Goal: Information Seeking & Learning: Find contact information

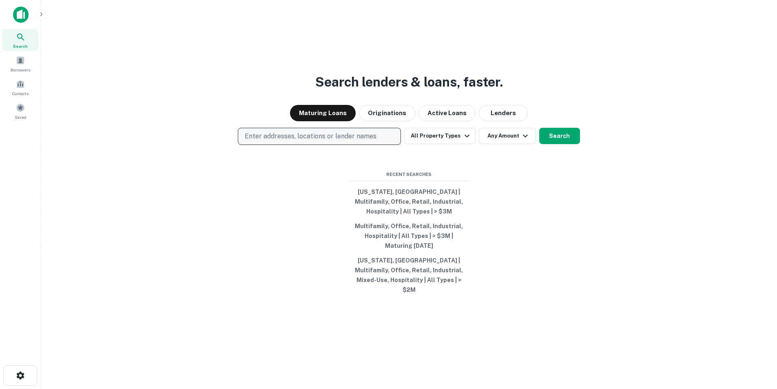
click at [335, 141] on p "Enter addresses, locations or lender names" at bounding box center [311, 136] width 132 height 10
type input "*"
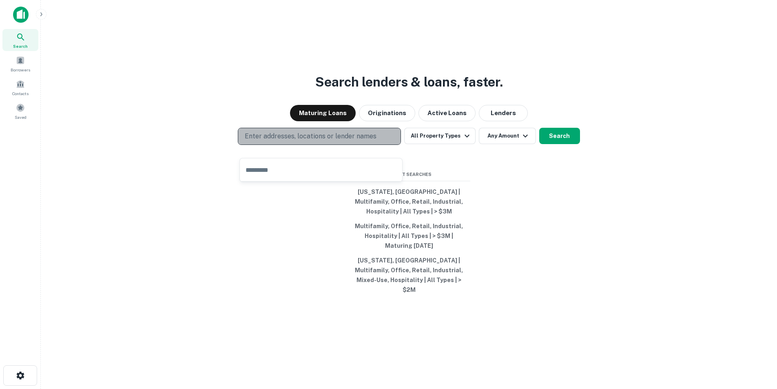
click at [288, 141] on p "Enter addresses, locations or lender names" at bounding box center [311, 136] width 132 height 10
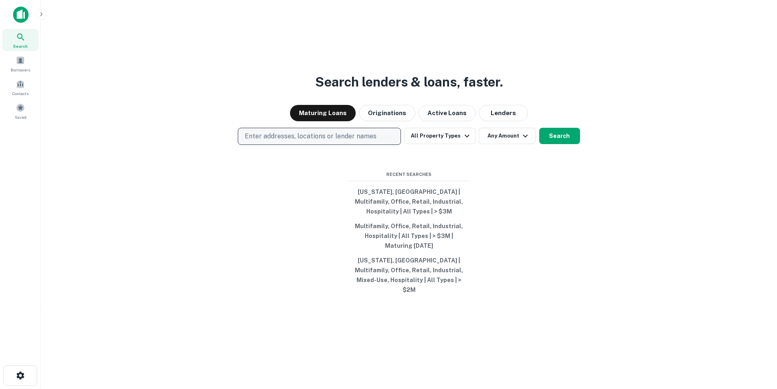
click at [335, 141] on p "Enter addresses, locations or lender names" at bounding box center [311, 136] width 132 height 10
type input "**********"
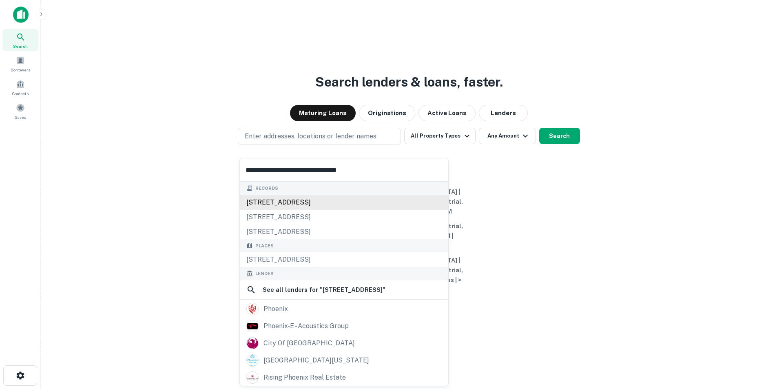
click at [334, 201] on div "3344 e camelback rd, phoenix, az, 85018" at bounding box center [344, 202] width 208 height 15
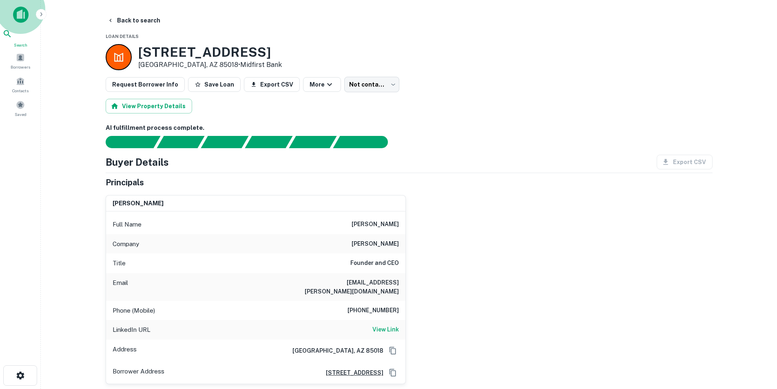
click at [12, 38] on icon at bounding box center [7, 34] width 10 height 10
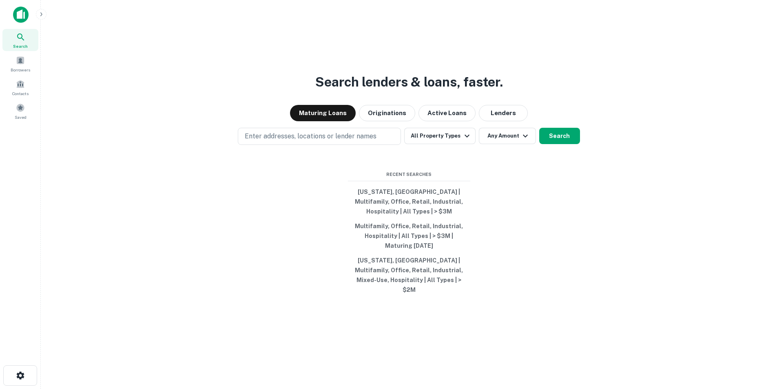
click at [298, 141] on p "Enter addresses, locations or lender names" at bounding box center [311, 136] width 132 height 10
type input "**********"
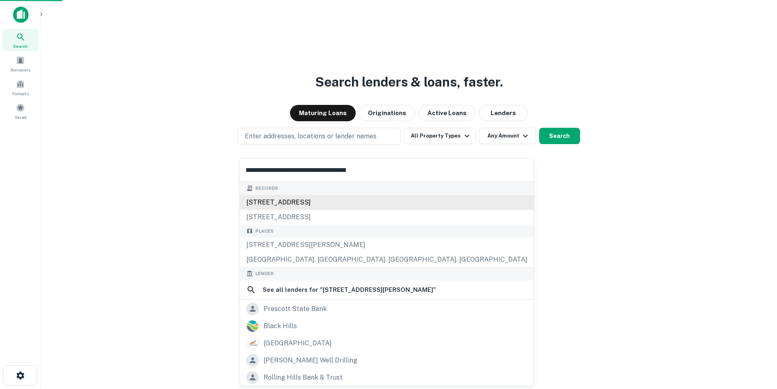
click at [274, 201] on div "2105 blooming hills dr, prescott, az, 86301" at bounding box center [387, 202] width 294 height 15
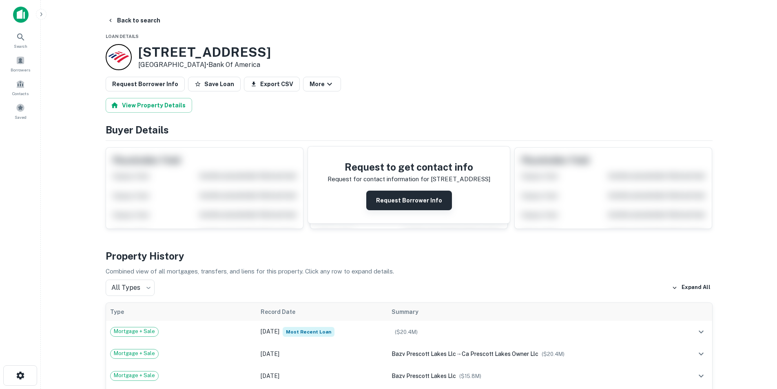
click at [427, 208] on button "Request Borrower Info" at bounding box center [409, 200] width 86 height 20
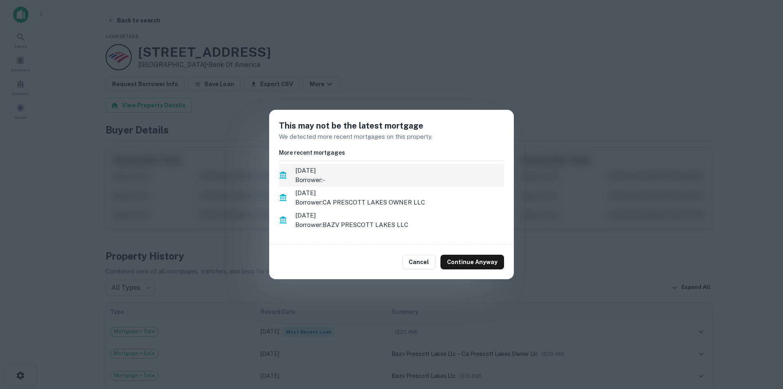
click at [405, 177] on p "Borrower: -" at bounding box center [399, 180] width 209 height 10
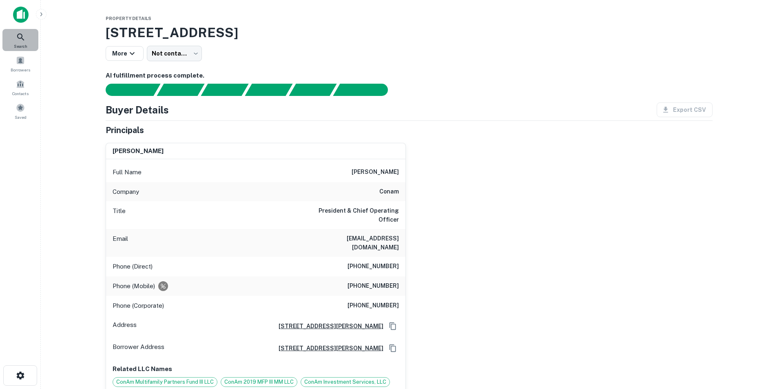
click at [26, 41] on div "Search" at bounding box center [20, 40] width 36 height 22
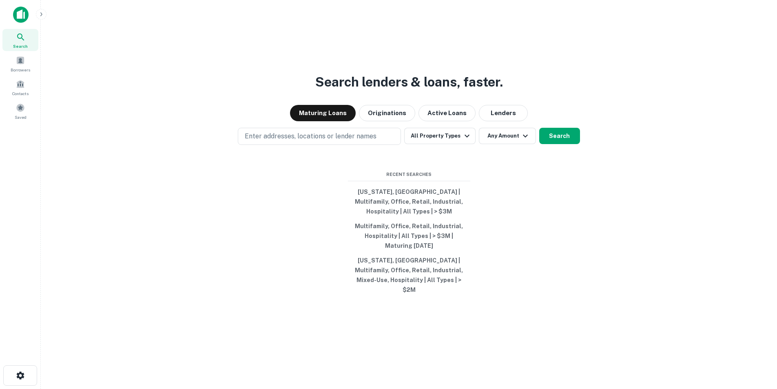
click at [307, 135] on div "Search lenders & loans, faster. Maturing Loans Originations Active Loans Lender…" at bounding box center [408, 214] width 723 height 389
click at [304, 141] on p "Enter addresses, locations or lender names" at bounding box center [311, 136] width 132 height 10
type input "**********"
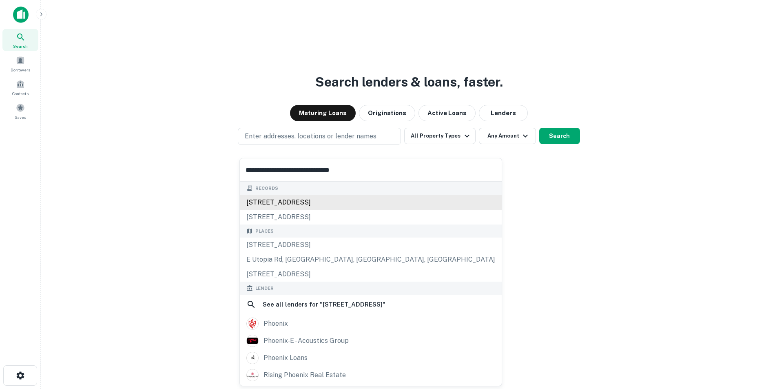
click at [294, 198] on div "2335 e utopia rd, phoenix, az, 85024" at bounding box center [371, 202] width 262 height 15
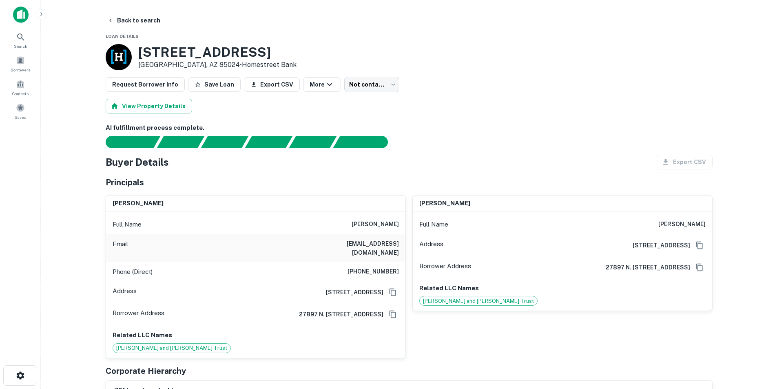
click at [351, 219] on h6 "shawn syndergaard" at bounding box center [374, 224] width 47 height 10
copy h6 "shawn syndergaard"
click at [16, 41] on div "Search" at bounding box center [20, 40] width 36 height 22
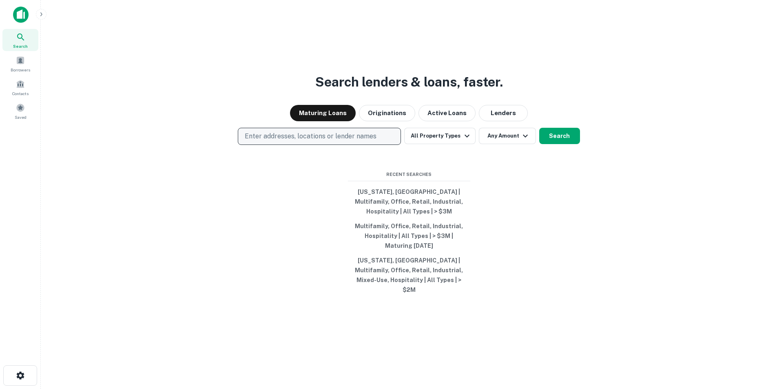
click at [366, 141] on p "Enter addresses, locations or lender names" at bounding box center [311, 136] width 132 height 10
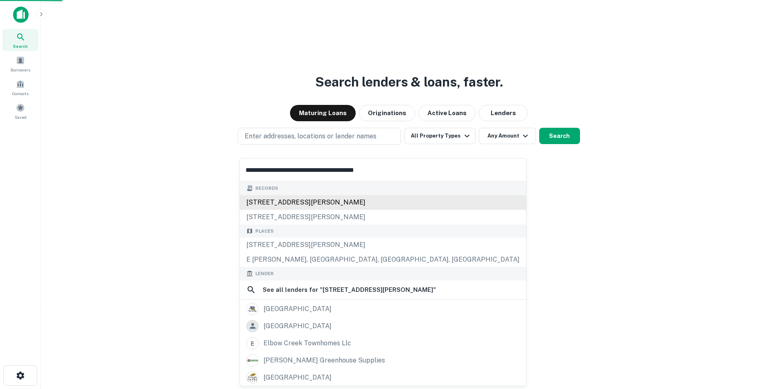
click at [294, 198] on div "[STREET_ADDRESS][PERSON_NAME]" at bounding box center [383, 202] width 286 height 15
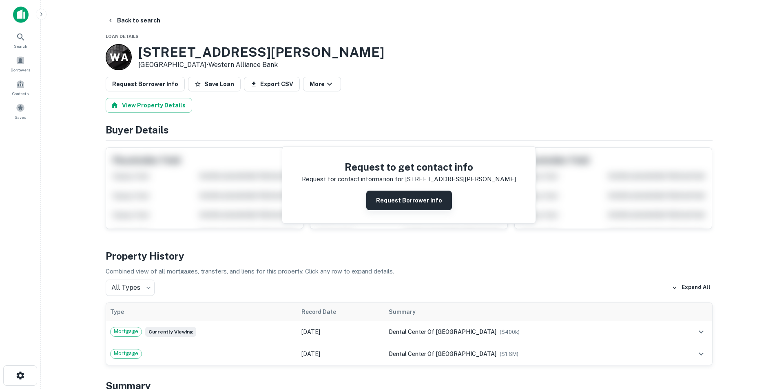
click at [388, 199] on button "Request Borrower Info" at bounding box center [409, 200] width 86 height 20
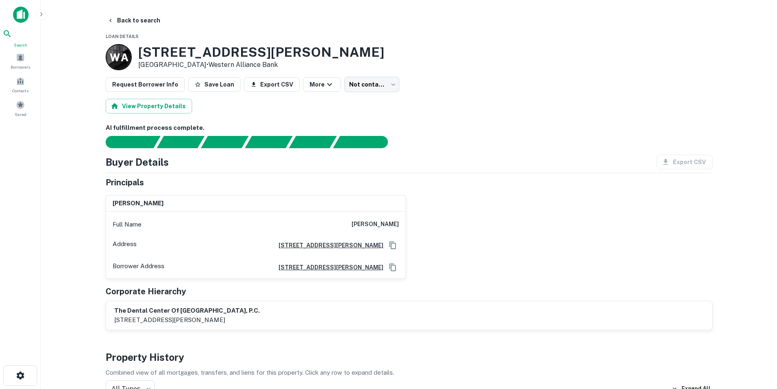
click at [29, 48] on div "Search" at bounding box center [20, 38] width 36 height 19
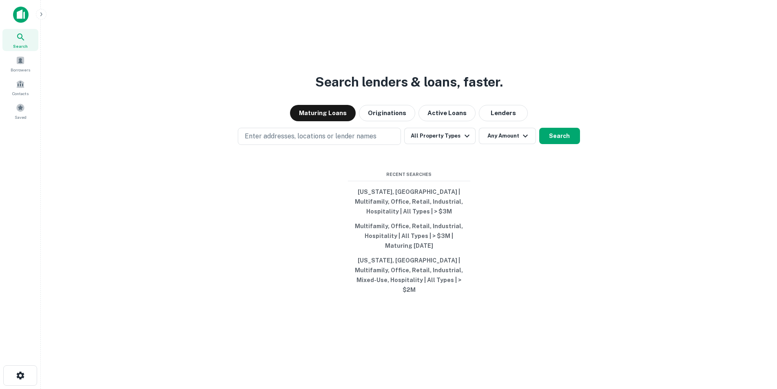
click at [307, 157] on div "Search lenders & loans, faster. Maturing Loans Originations Active Loans Lender…" at bounding box center [408, 214] width 723 height 389
click at [298, 141] on p "Enter addresses, locations or lender names" at bounding box center [311, 136] width 132 height 10
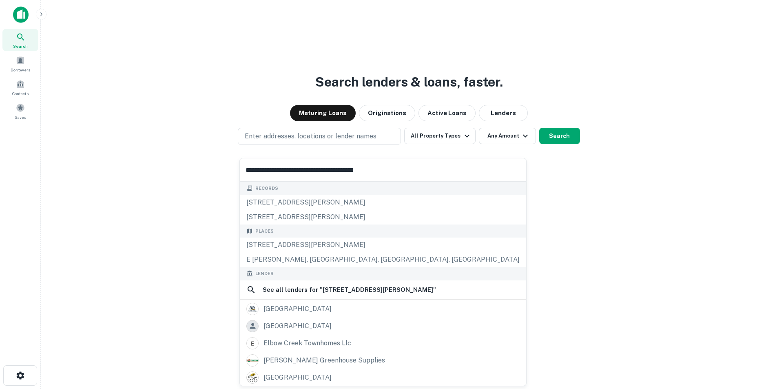
click at [316, 175] on input "**********" at bounding box center [383, 169] width 286 height 23
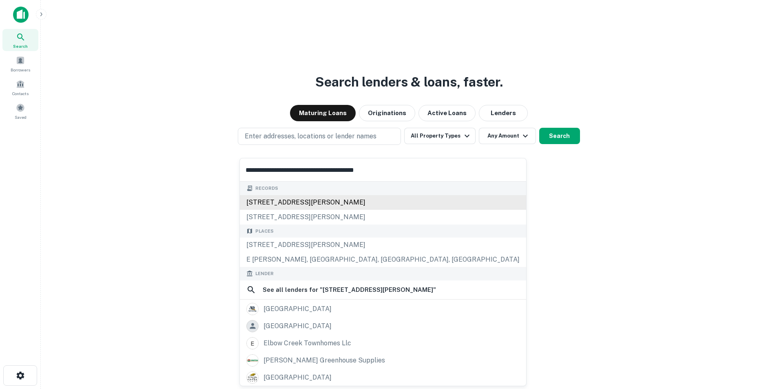
click at [283, 200] on div "18610 e rittenhouse rd, queen creek, az, 85142" at bounding box center [383, 202] width 286 height 15
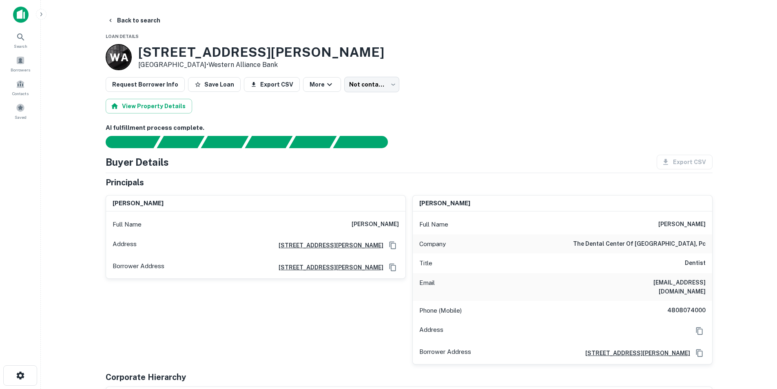
click at [661, 284] on h6 "eldergoodmanpants@gmail.com" at bounding box center [657, 287] width 98 height 18
copy h6 "eldergoodmanpants@gmail.com"
click at [11, 42] on div "Search" at bounding box center [20, 38] width 36 height 19
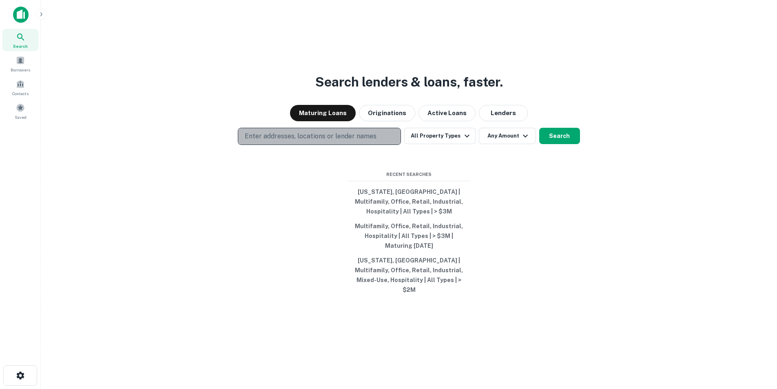
click at [248, 141] on p "Enter addresses, locations or lender names" at bounding box center [311, 136] width 132 height 10
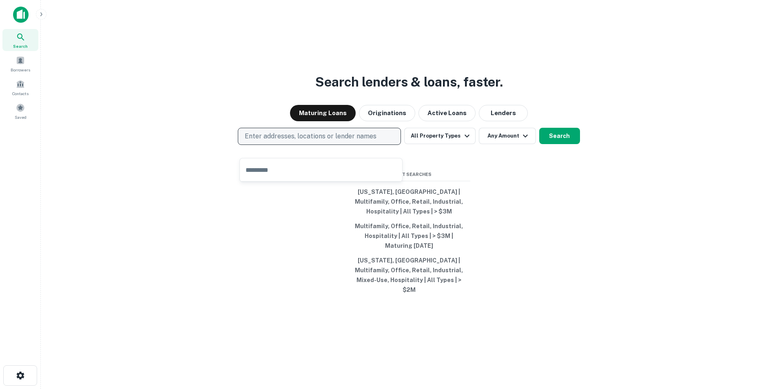
type input "**********"
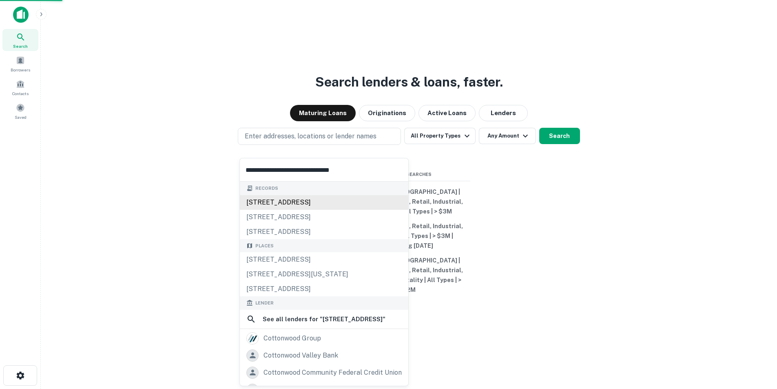
click at [274, 196] on div "[STREET_ADDRESS]" at bounding box center [324, 202] width 168 height 15
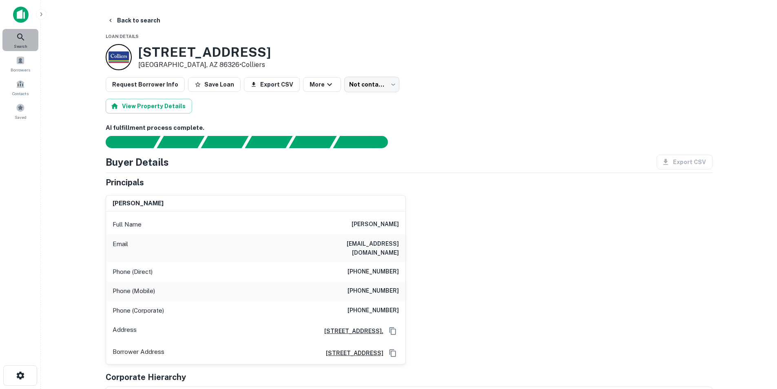
click at [30, 35] on div "Search" at bounding box center [20, 40] width 36 height 22
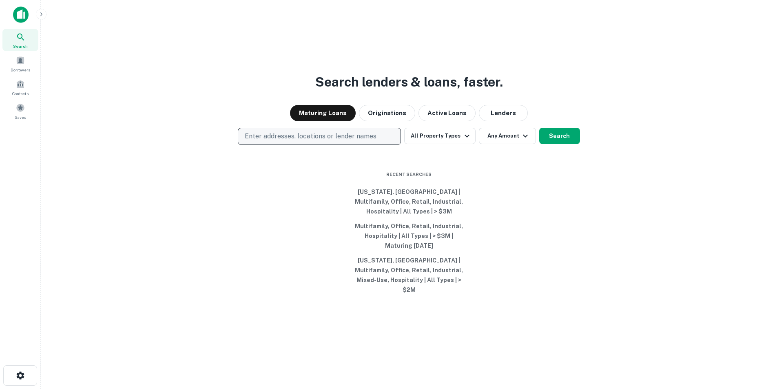
click at [356, 141] on p "Enter addresses, locations or lender names" at bounding box center [311, 136] width 132 height 10
type input "**********"
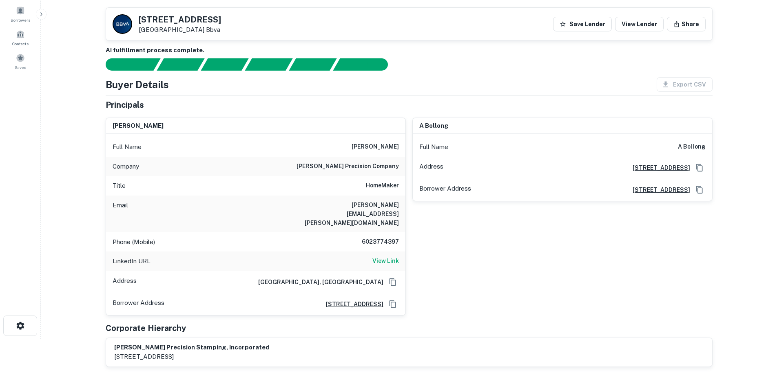
scroll to position [41, 0]
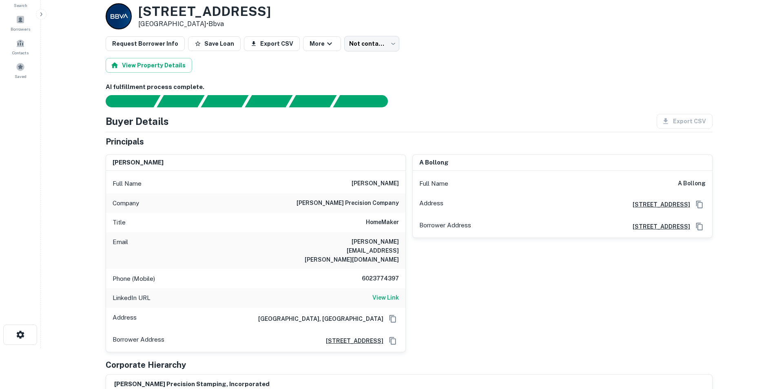
click at [385, 288] on div "LinkedIn URL View Link" at bounding box center [255, 298] width 299 height 20
click at [386, 293] on h6 "View Link" at bounding box center [385, 297] width 27 height 9
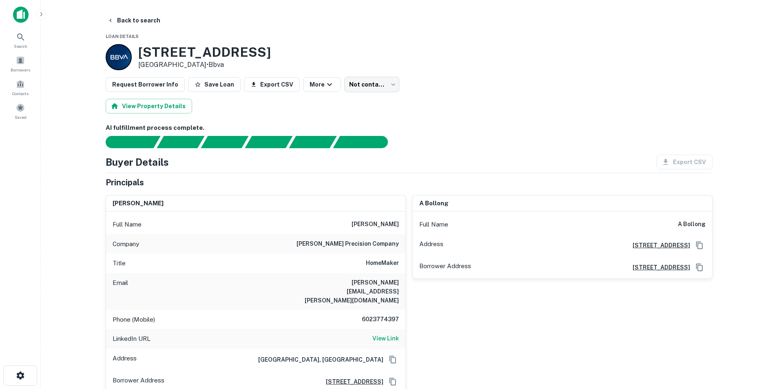
click at [389, 278] on h6 "linda.auer@auerprecision.com" at bounding box center [350, 291] width 98 height 27
copy h6 "linda.auer@auerprecision.com"
click at [30, 46] on div "Search" at bounding box center [20, 40] width 36 height 22
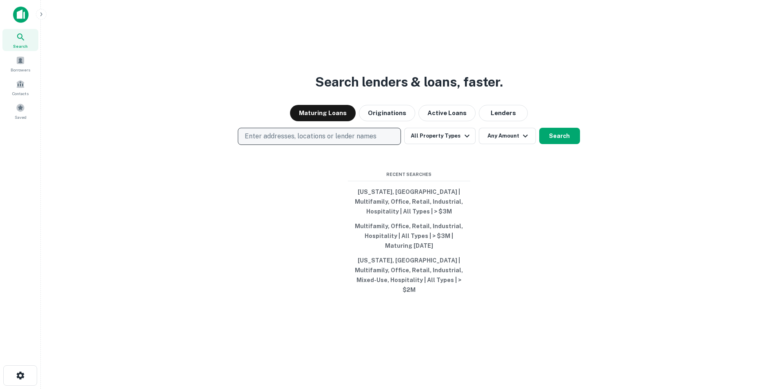
click at [303, 141] on p "Enter addresses, locations or lender names" at bounding box center [311, 136] width 132 height 10
type input "**********"
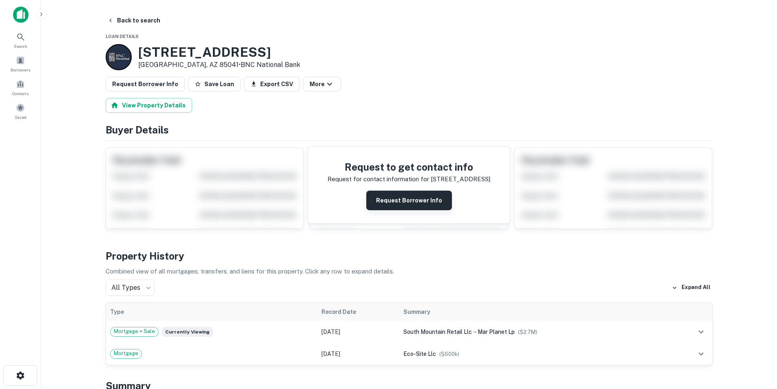
click at [406, 196] on button "Request Borrower Info" at bounding box center [409, 200] width 86 height 20
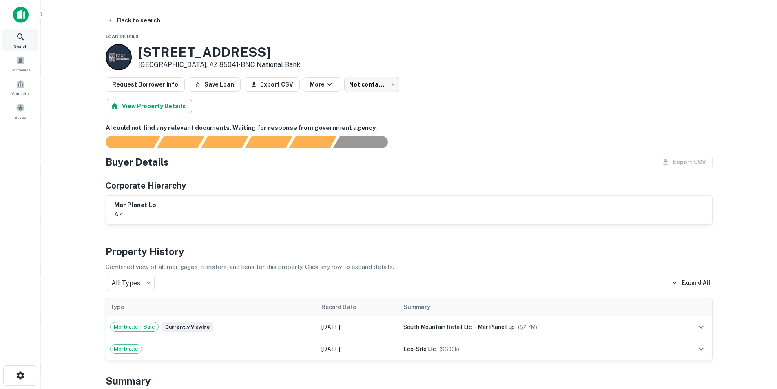
drag, startPoint x: 20, startPoint y: 39, endPoint x: 222, endPoint y: 6, distance: 204.2
click at [20, 39] on icon at bounding box center [21, 37] width 10 height 10
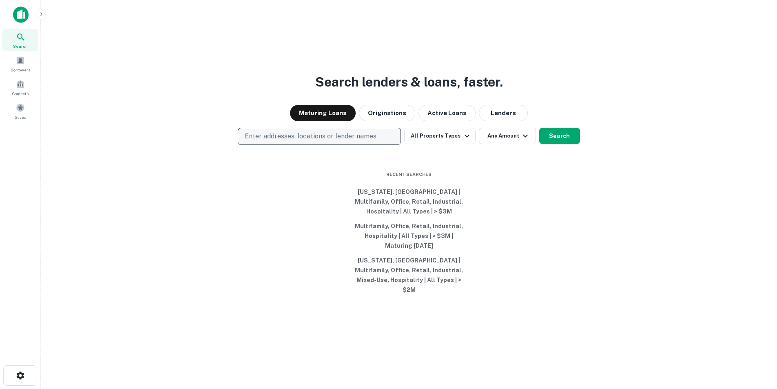
click at [298, 141] on p "Enter addresses, locations or lender names" at bounding box center [311, 136] width 132 height 10
type input "**********"
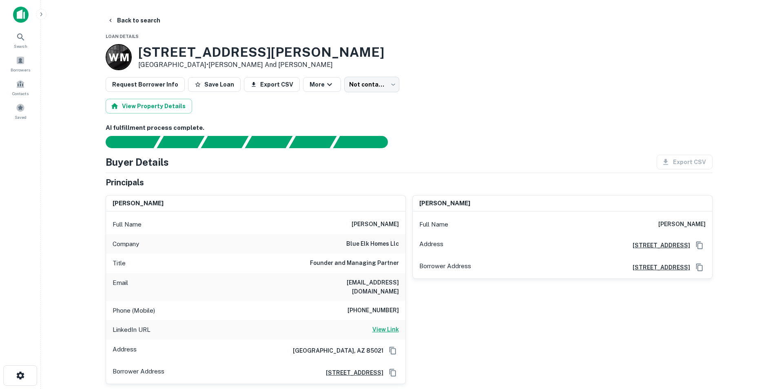
click at [389, 325] on h6 "View Link" at bounding box center [385, 329] width 27 height 9
click at [18, 44] on span "Search" at bounding box center [20, 46] width 13 height 7
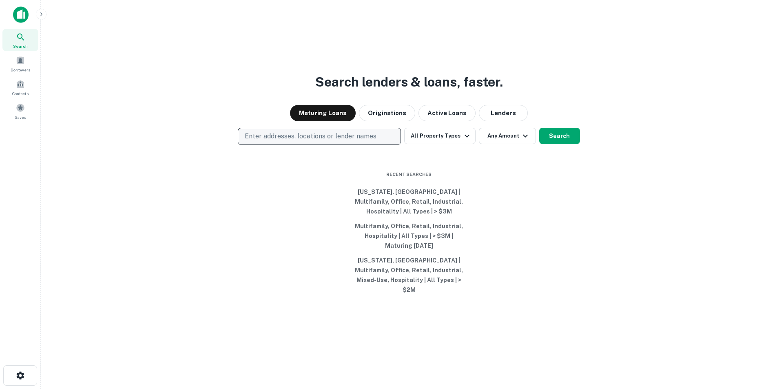
click at [351, 141] on p "Enter addresses, locations or lender names" at bounding box center [311, 136] width 132 height 10
type input "**********"
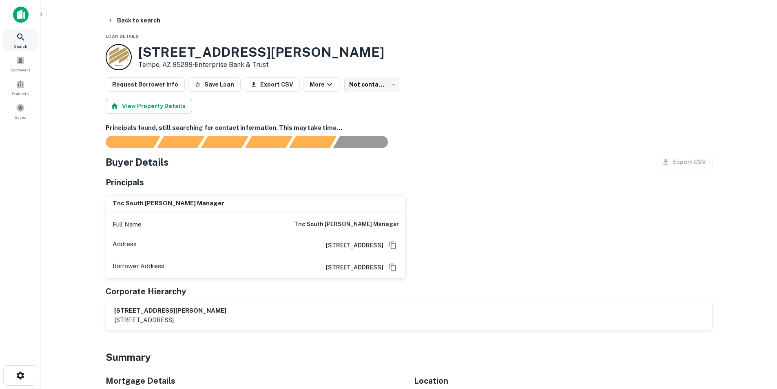
click at [24, 38] on icon at bounding box center [21, 37] width 10 height 10
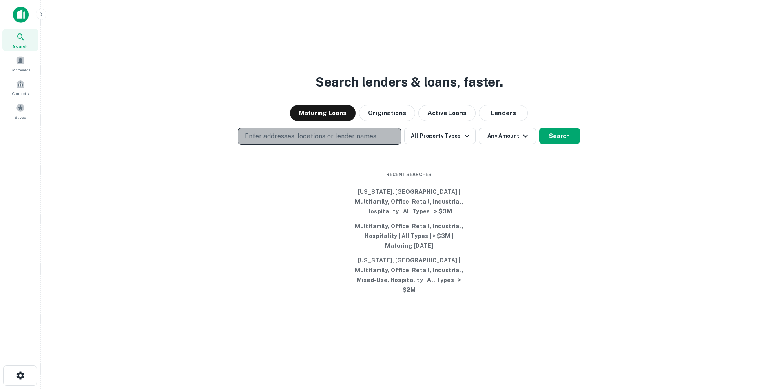
click at [331, 141] on p "Enter addresses, locations or lender names" at bounding box center [311, 136] width 132 height 10
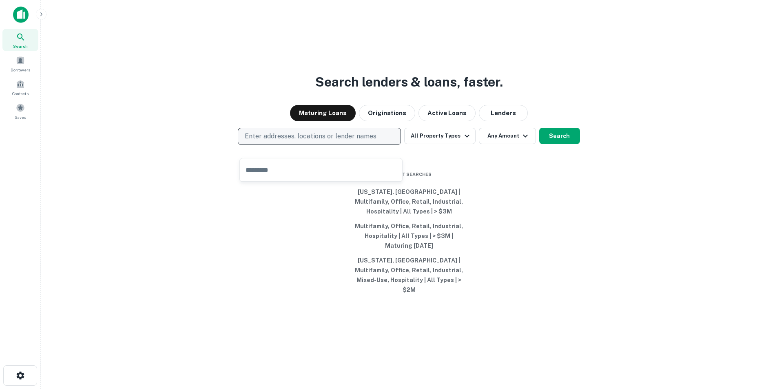
type input "**********"
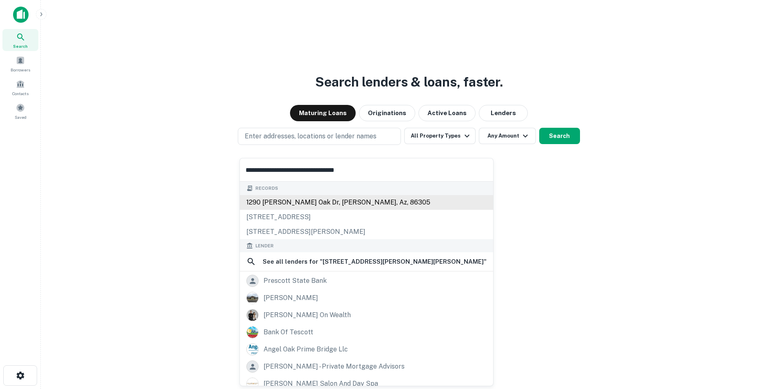
click at [307, 203] on div "1290 [PERSON_NAME] oak dr, [PERSON_NAME], az, 86305" at bounding box center [366, 202] width 253 height 15
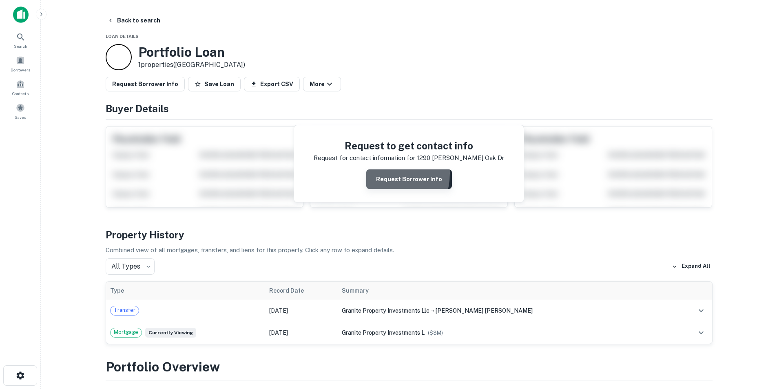
click at [381, 173] on button "Request Borrower Info" at bounding box center [409, 179] width 86 height 20
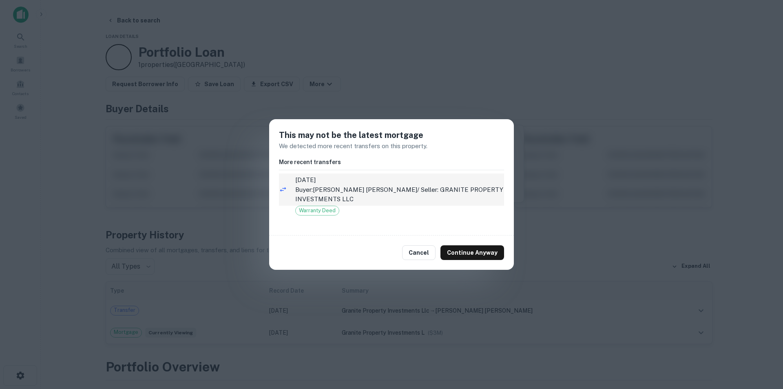
click at [351, 181] on span "7/22/2025" at bounding box center [399, 180] width 209 height 10
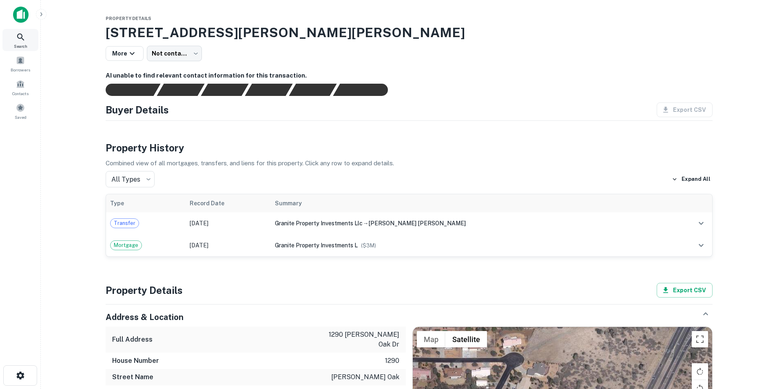
click at [25, 39] on icon at bounding box center [21, 37] width 10 height 10
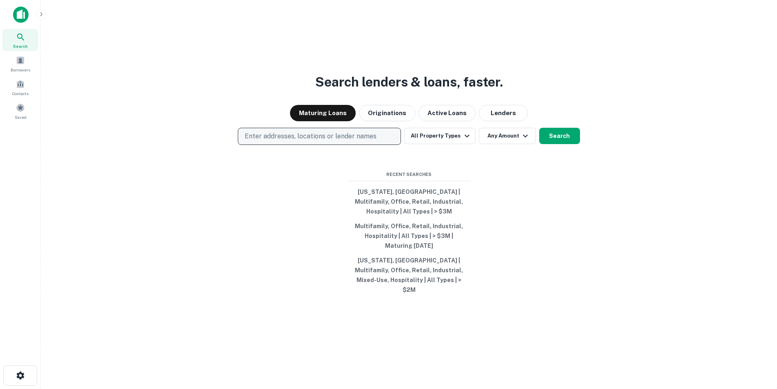
click at [318, 141] on p "Enter addresses, locations or lender names" at bounding box center [311, 136] width 132 height 10
type input "**********"
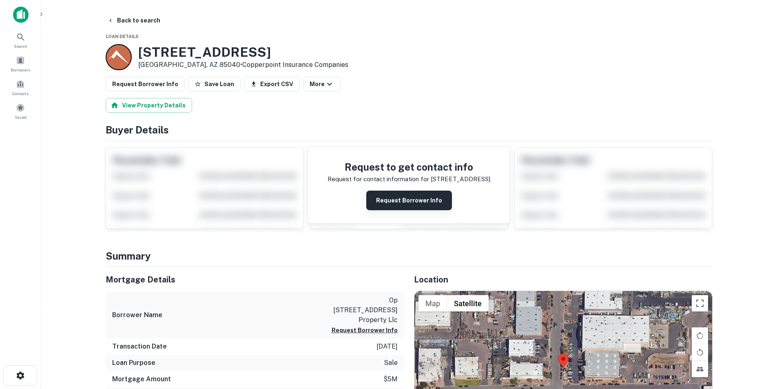
click at [436, 202] on button "Request Borrower Info" at bounding box center [409, 200] width 86 height 20
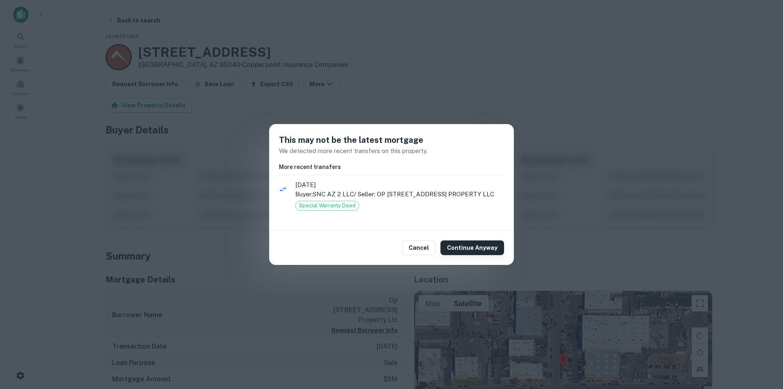
click at [476, 250] on button "Continue Anyway" at bounding box center [472, 247] width 64 height 15
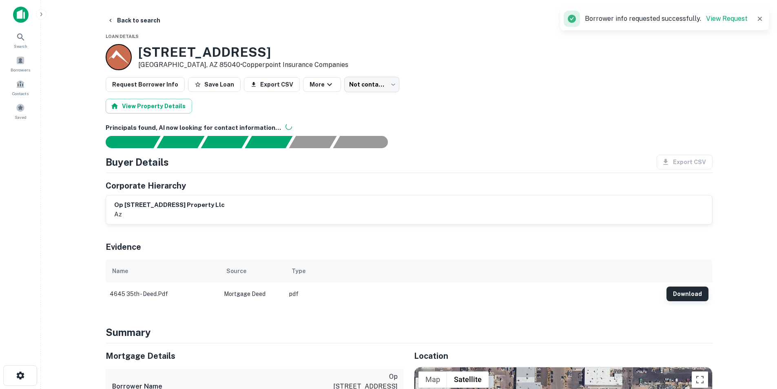
click at [683, 290] on button "Download" at bounding box center [687, 293] width 42 height 15
click at [29, 7] on img at bounding box center [20, 15] width 15 height 16
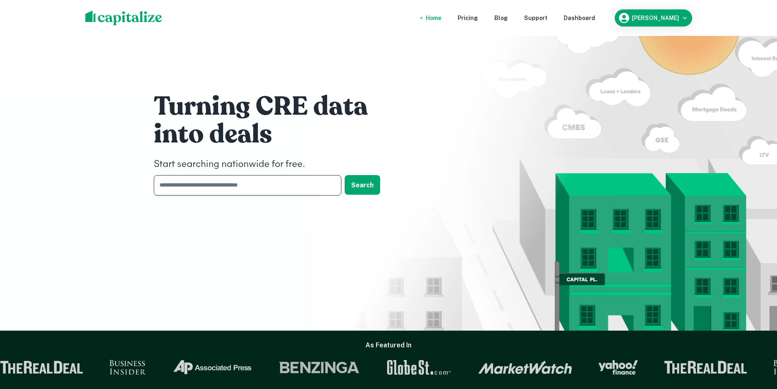
click at [277, 188] on input "text" at bounding box center [245, 185] width 182 height 20
paste input "**********"
type input "**********"
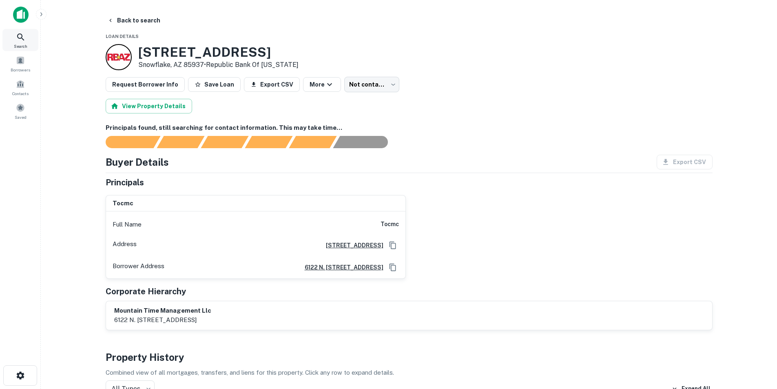
click at [21, 40] on icon at bounding box center [21, 37] width 10 height 10
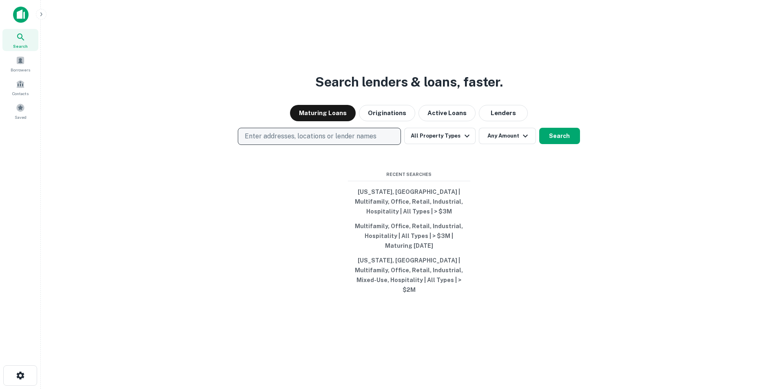
click at [322, 141] on p "Enter addresses, locations or lender names" at bounding box center [311, 136] width 132 height 10
type input "**********"
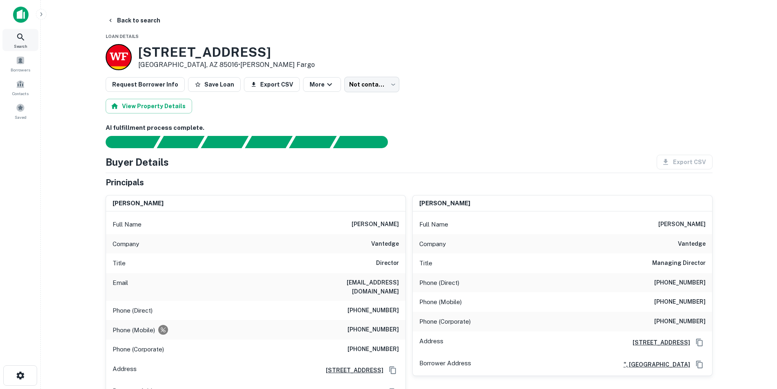
click at [31, 43] on div "Search" at bounding box center [20, 40] width 36 height 22
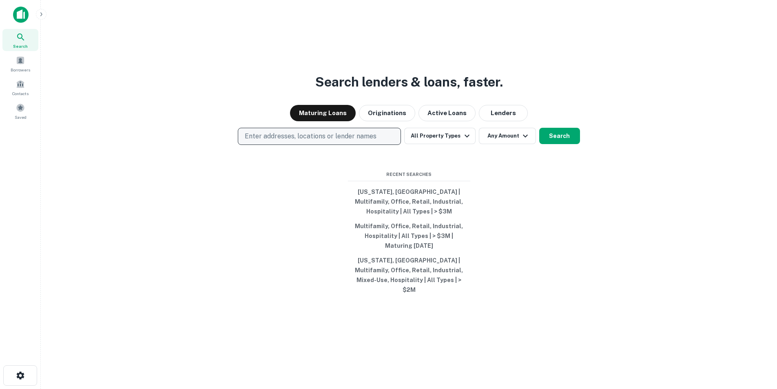
click at [372, 141] on p "Enter addresses, locations or lender names" at bounding box center [311, 136] width 132 height 10
type input "**********"
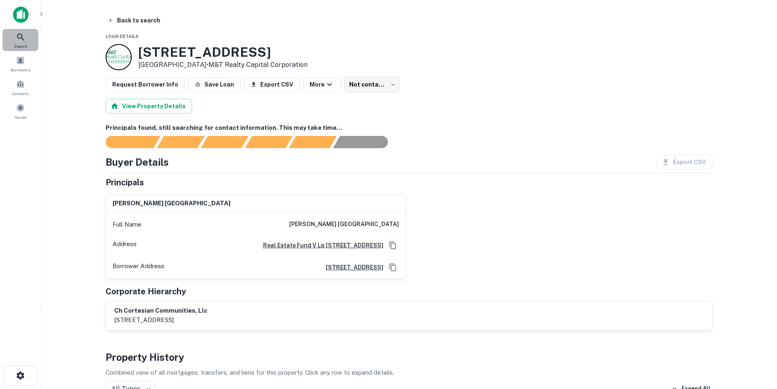
click at [26, 44] on span "Search" at bounding box center [20, 46] width 13 height 7
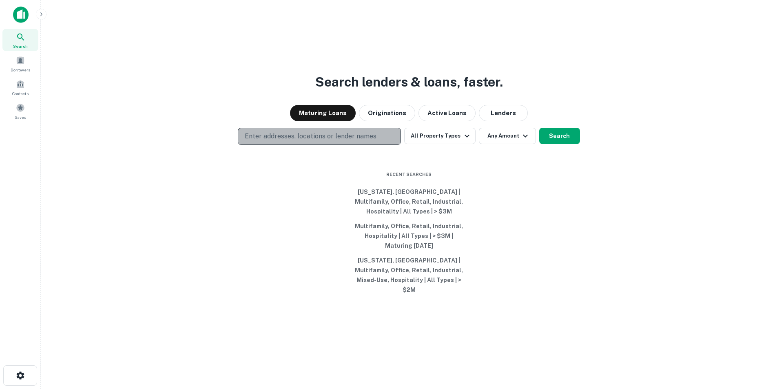
click at [315, 141] on p "Enter addresses, locations or lender names" at bounding box center [311, 136] width 132 height 10
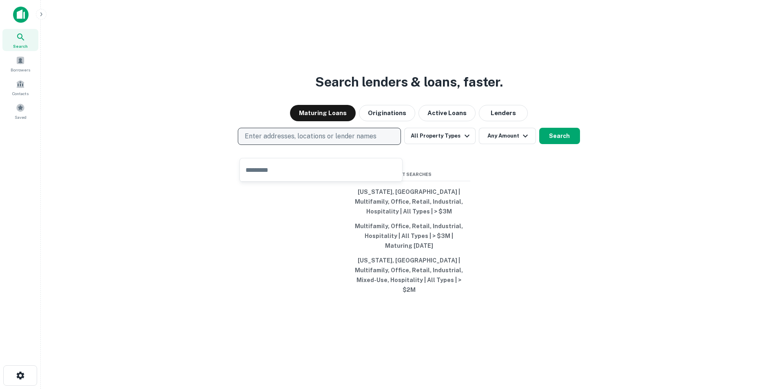
type input "**********"
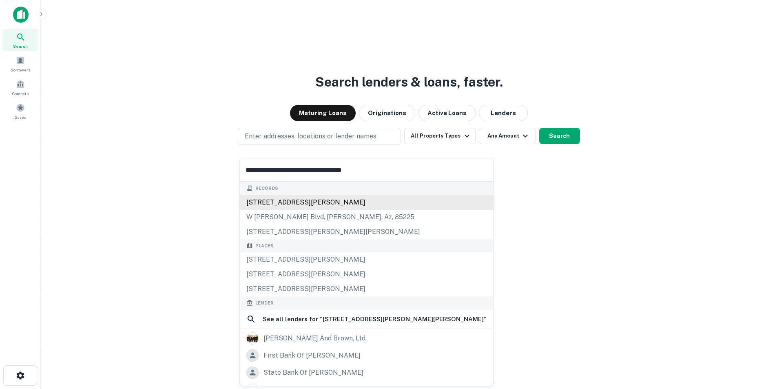
click at [281, 204] on div "[STREET_ADDRESS][PERSON_NAME]" at bounding box center [366, 202] width 253 height 15
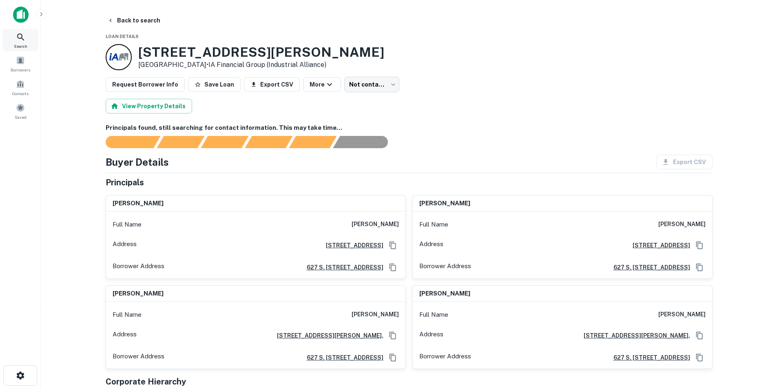
click at [22, 41] on icon at bounding box center [21, 37] width 10 height 10
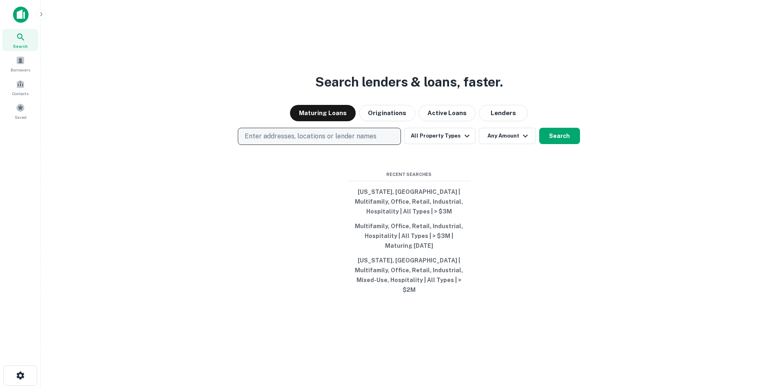
click at [293, 141] on p "Enter addresses, locations or lender names" at bounding box center [311, 136] width 132 height 10
type input "**********"
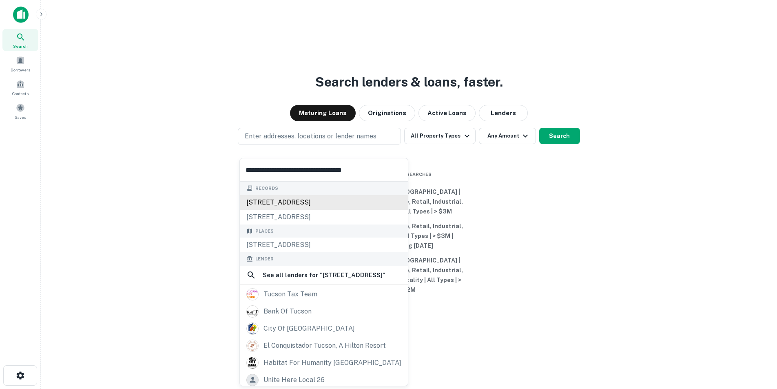
click at [307, 204] on div "[STREET_ADDRESS]" at bounding box center [324, 202] width 168 height 15
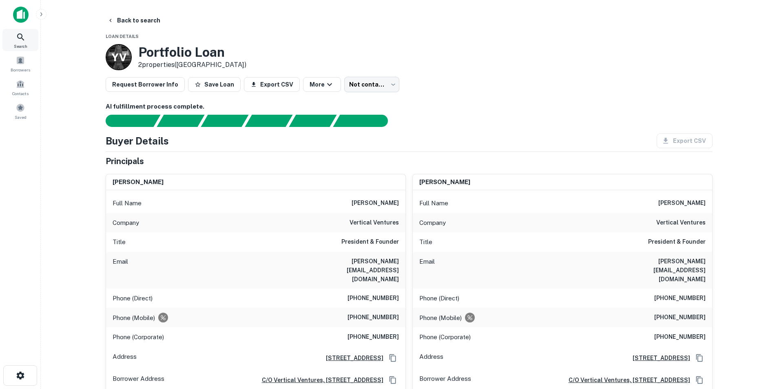
click at [11, 35] on div "Search" at bounding box center [20, 40] width 36 height 22
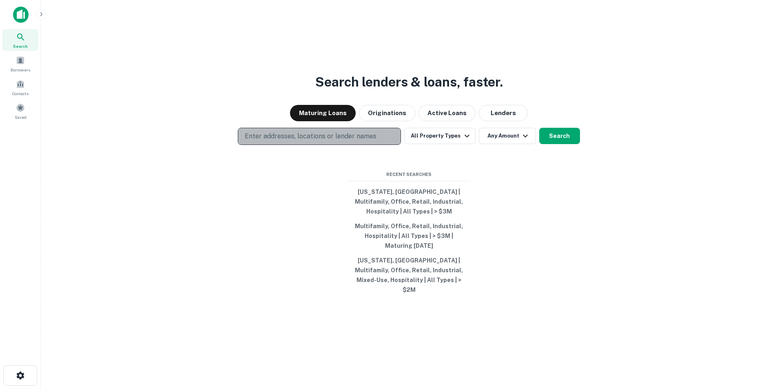
click at [268, 141] on p "Enter addresses, locations or lender names" at bounding box center [311, 136] width 132 height 10
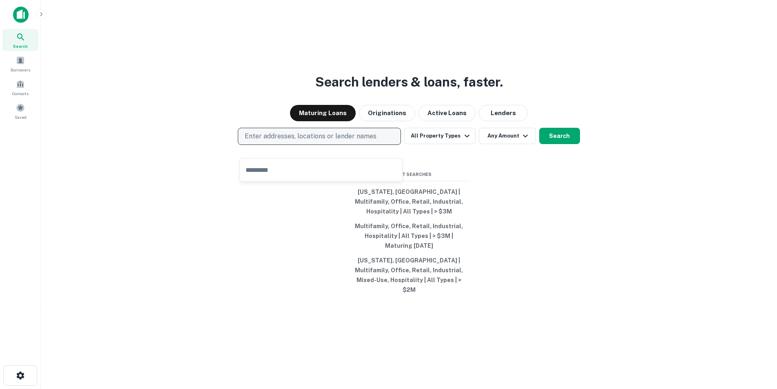
type input "**********"
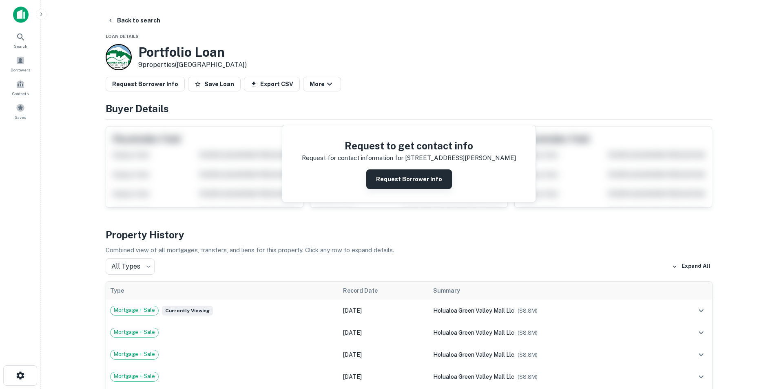
click at [406, 182] on button "Request Borrower Info" at bounding box center [409, 179] width 86 height 20
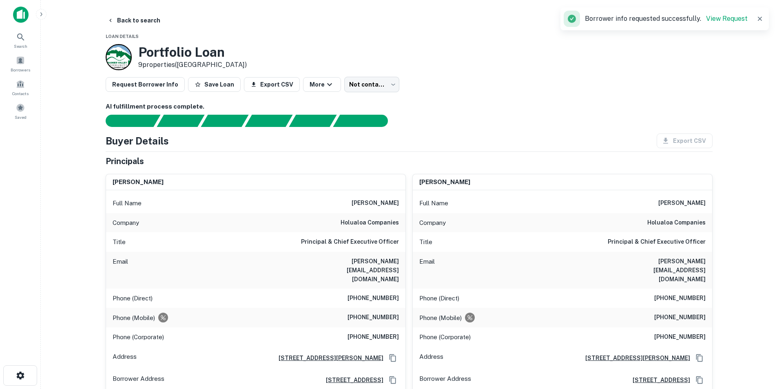
click at [381, 257] on h6 "kauffman@holualoa.com" at bounding box center [350, 269] width 98 height 27
copy h6 "kauffman@holualoa.com"
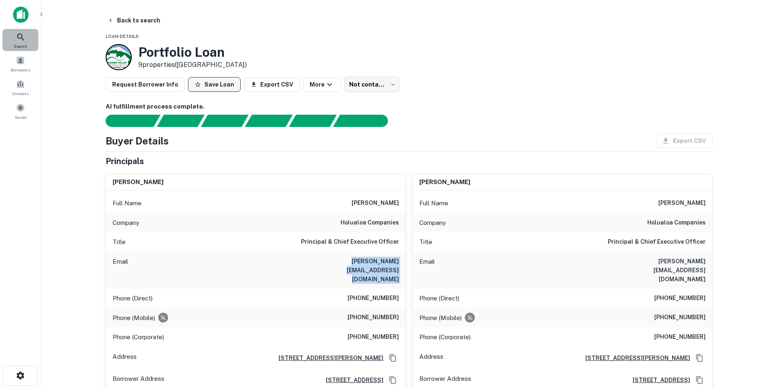
drag, startPoint x: 23, startPoint y: 41, endPoint x: 196, endPoint y: 83, distance: 177.9
click at [23, 41] on icon at bounding box center [21, 37] width 10 height 10
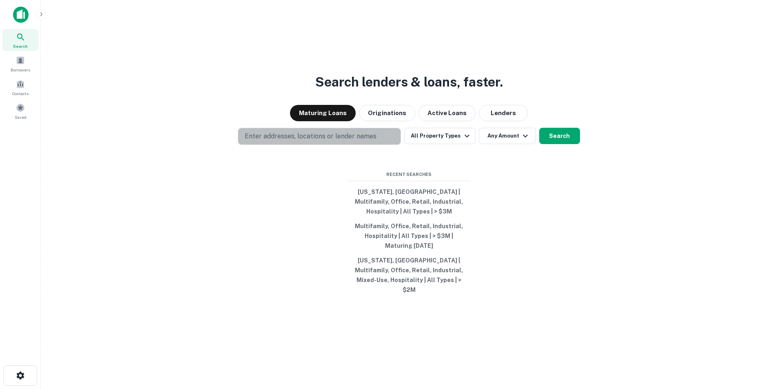
click at [343, 141] on p "Enter addresses, locations or lender names" at bounding box center [311, 136] width 132 height 10
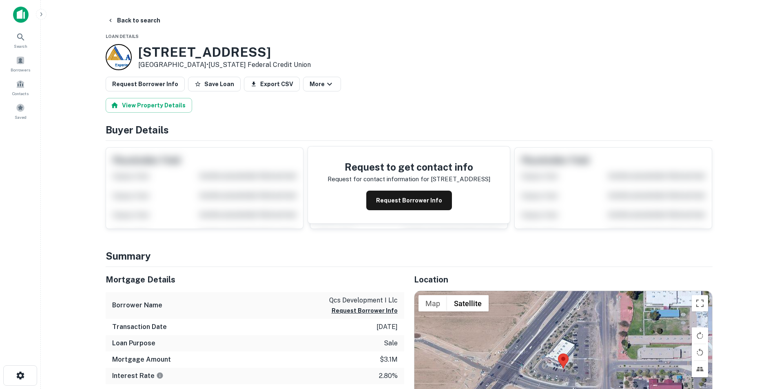
click at [397, 188] on div "Request to get contact info Request for contact information for [STREET_ADDRESS…" at bounding box center [409, 184] width 202 height 77
click at [396, 195] on button "Request Borrower Info" at bounding box center [409, 200] width 86 height 20
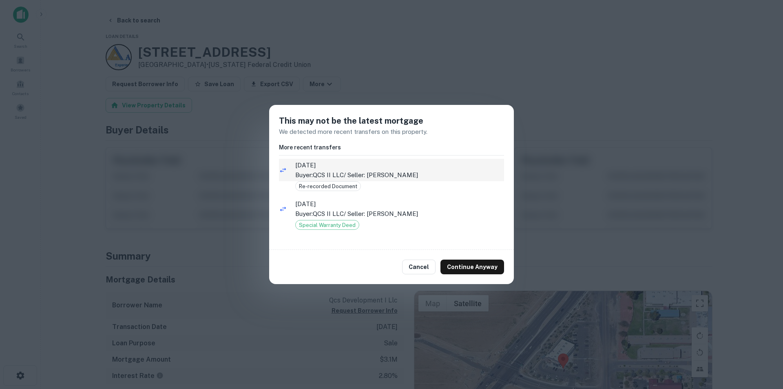
click at [369, 175] on p "Buyer: QCS II LLC / Seller: [PERSON_NAME]" at bounding box center [399, 175] width 209 height 10
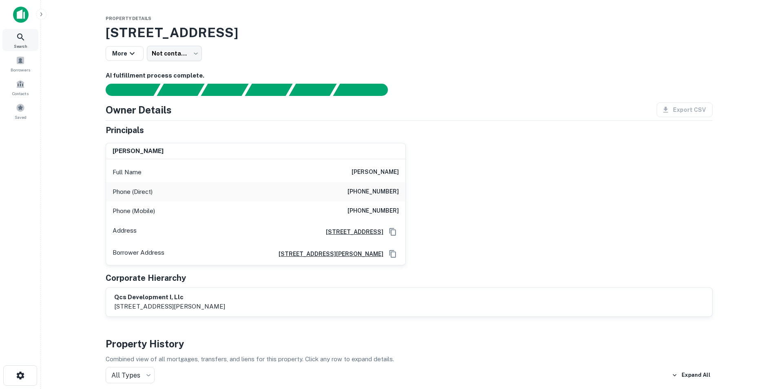
click at [27, 34] on div "Search" at bounding box center [20, 40] width 36 height 22
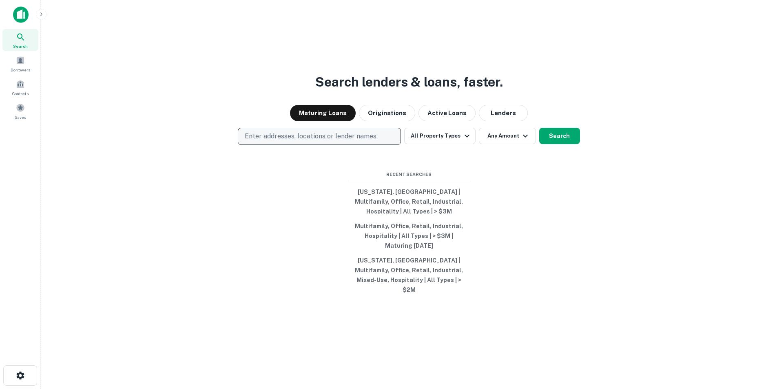
click at [363, 141] on p "Enter addresses, locations or lender names" at bounding box center [311, 136] width 132 height 10
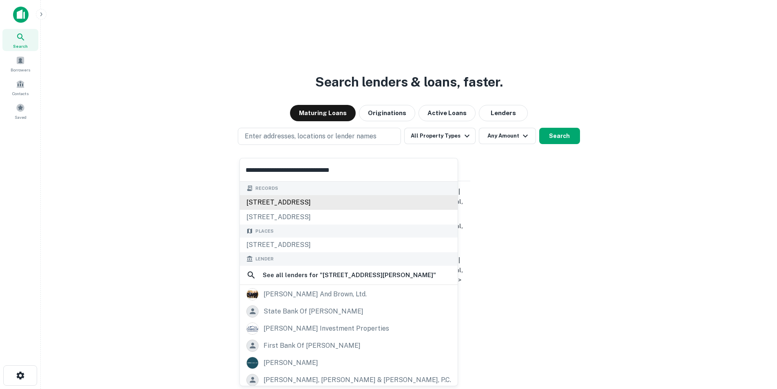
click at [298, 197] on div "[STREET_ADDRESS]" at bounding box center [349, 202] width 218 height 15
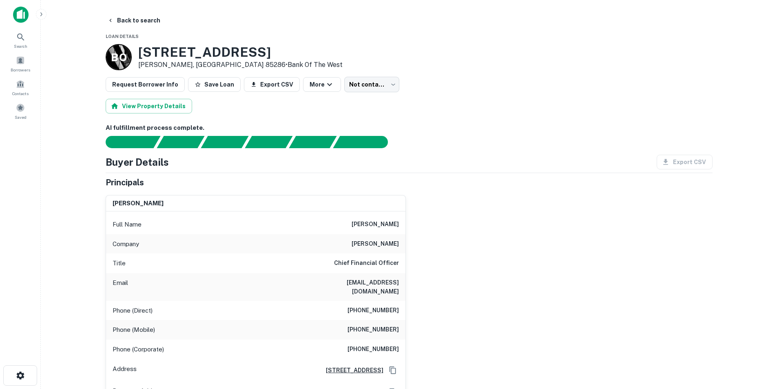
click at [378, 285] on h6 "[EMAIL_ADDRESS][DOMAIN_NAME]" at bounding box center [350, 287] width 98 height 18
